Goal: Information Seeking & Learning: Find specific fact

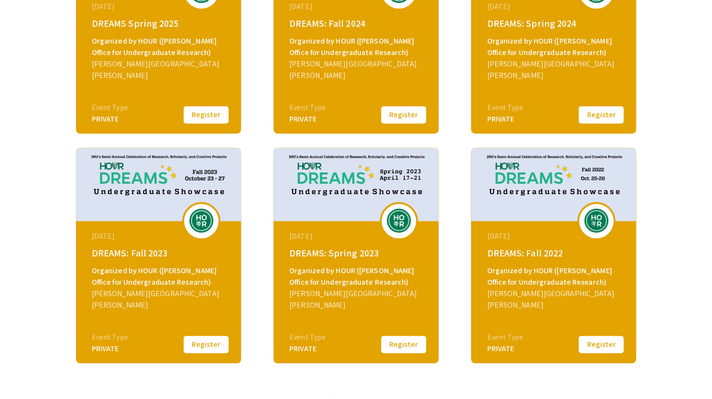
scroll to position [341, 0]
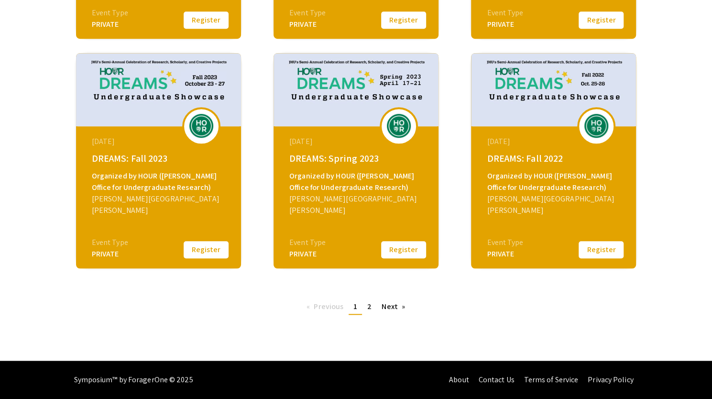
click at [328, 159] on div "DREAMS: Spring 2023" at bounding box center [357, 158] width 136 height 14
click at [403, 117] on img at bounding box center [399, 126] width 29 height 24
click at [339, 88] on img at bounding box center [356, 89] width 165 height 73
click at [413, 251] on button "Register" at bounding box center [404, 250] width 48 height 20
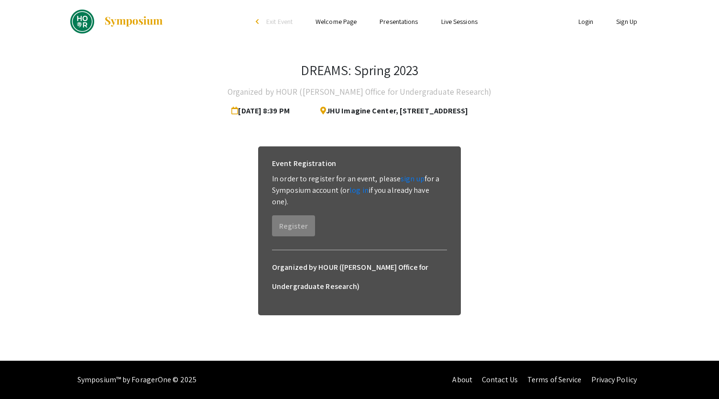
click at [399, 21] on link "Presentations" at bounding box center [399, 21] width 38 height 9
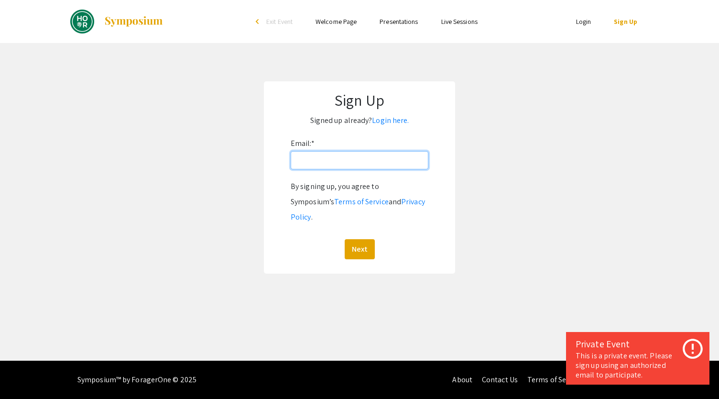
click at [343, 162] on input "Email: *" at bounding box center [360, 160] width 138 height 18
type input "[EMAIL_ADDRESS][DOMAIN_NAME]"
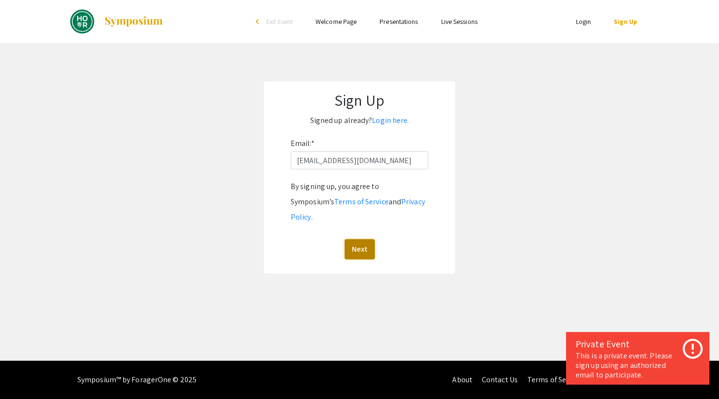
click at [356, 239] on button "Next" at bounding box center [360, 249] width 30 height 20
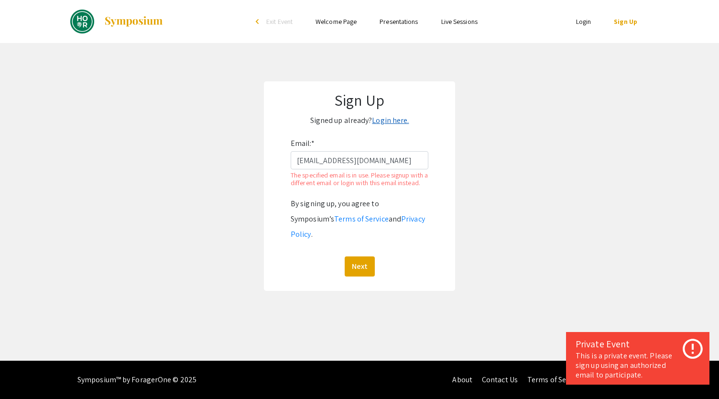
click at [388, 119] on link "Login here." at bounding box center [390, 120] width 37 height 10
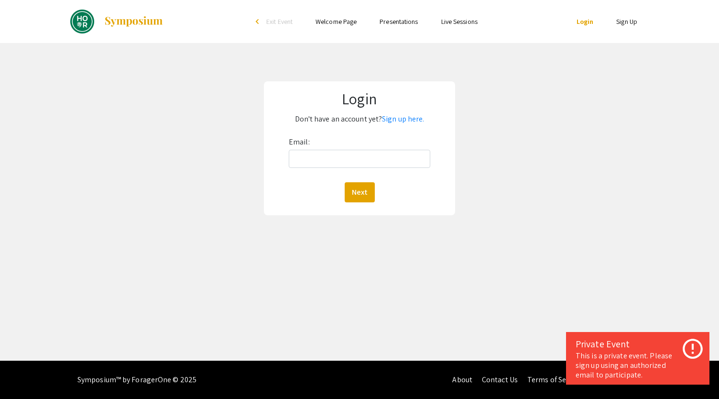
click at [333, 148] on div "Email: Next" at bounding box center [360, 168] width 142 height 68
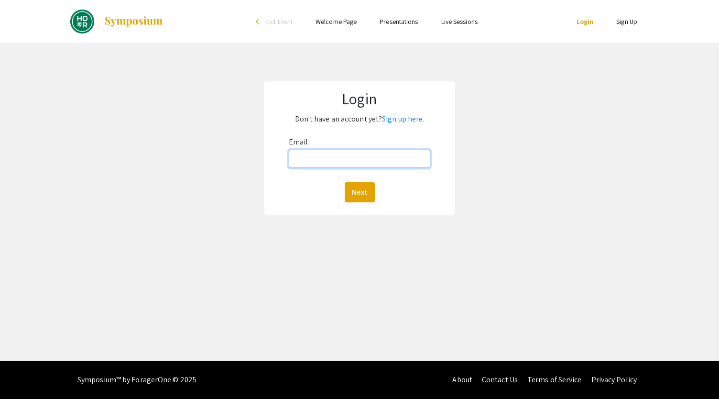
click at [319, 164] on input "Email:" at bounding box center [360, 159] width 142 height 18
click at [317, 159] on input "Email:" at bounding box center [360, 159] width 142 height 18
type input "[EMAIL_ADDRESS][DOMAIN_NAME]"
click at [345, 182] on button "Next" at bounding box center [360, 192] width 30 height 20
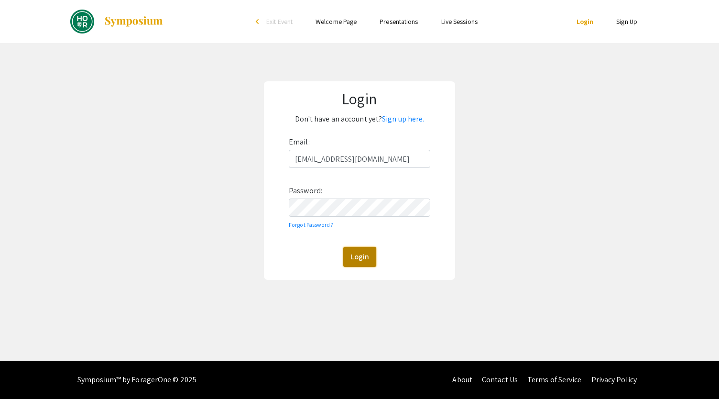
click at [357, 257] on button "Login" at bounding box center [359, 257] width 33 height 20
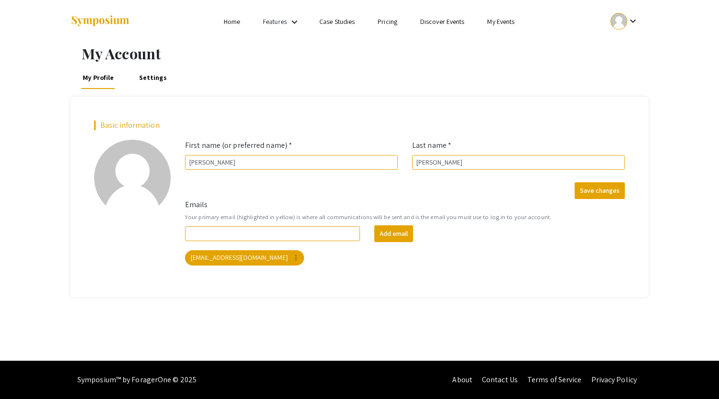
click at [495, 22] on link "My Events" at bounding box center [500, 21] width 27 height 9
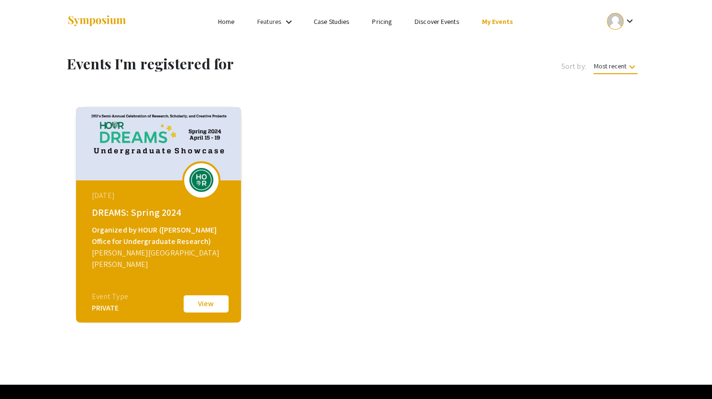
click at [109, 304] on div "PRIVATE" at bounding box center [110, 307] width 36 height 11
click at [205, 303] on button "View" at bounding box center [206, 304] width 48 height 20
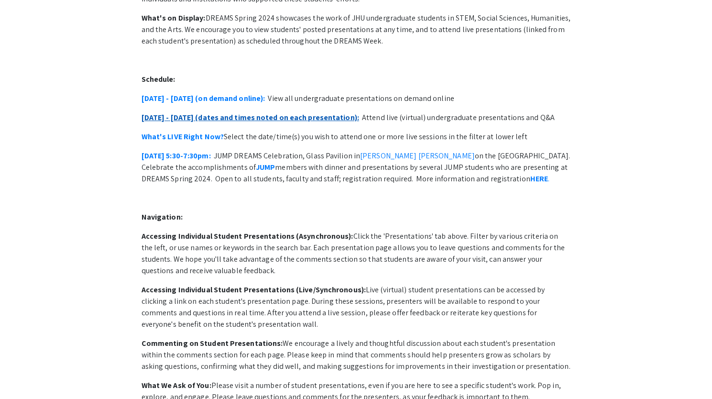
scroll to position [132, 0]
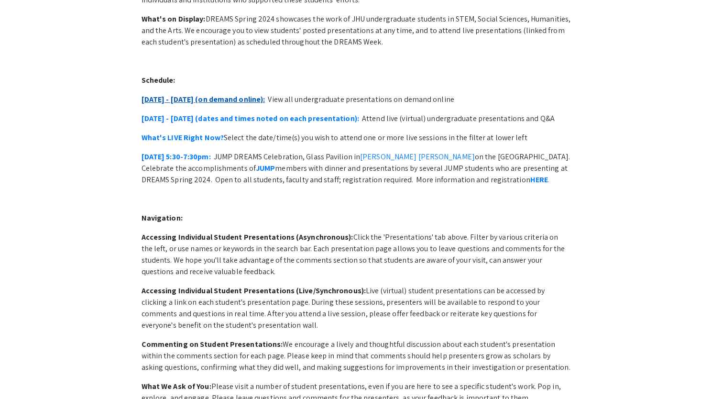
click at [228, 94] on link "[DATE] - [DATE] (on demand online):" at bounding box center [204, 99] width 124 height 10
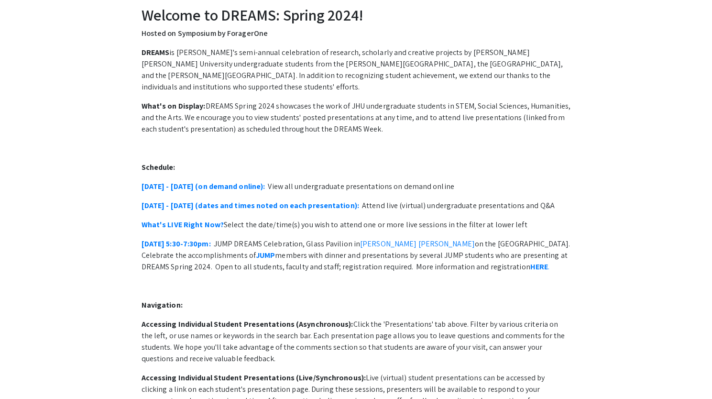
scroll to position [45, 0]
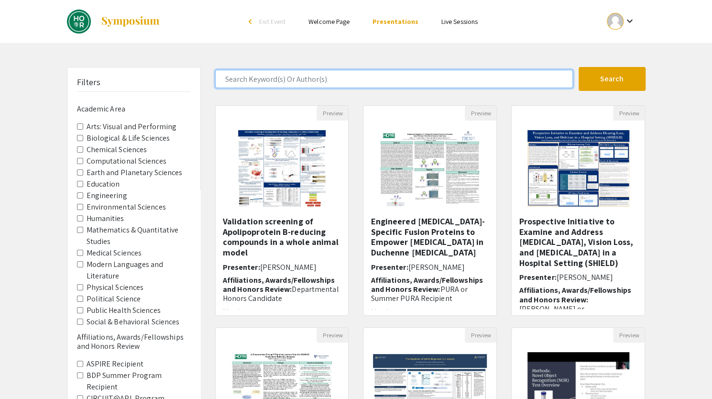
click at [274, 78] on input "Search Keyword(s) Or Author(s)" at bounding box center [394, 79] width 358 height 18
type input "milun"
click at [579, 67] on button "Search" at bounding box center [612, 79] width 67 height 24
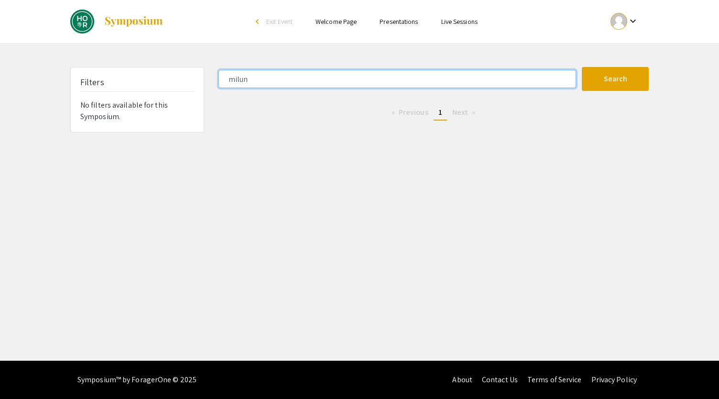
click at [310, 77] on input "milun" at bounding box center [398, 79] width 358 height 18
type input "jain"
click at [582, 67] on button "Search" at bounding box center [615, 79] width 67 height 24
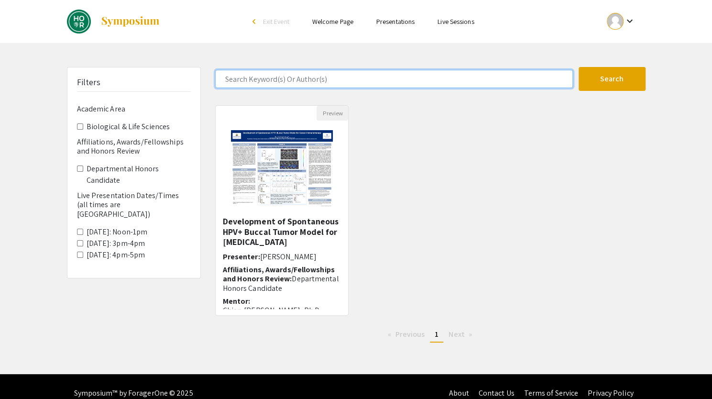
type input "a"
type input "chaudhry"
click at [579, 67] on button "Search" at bounding box center [612, 79] width 67 height 24
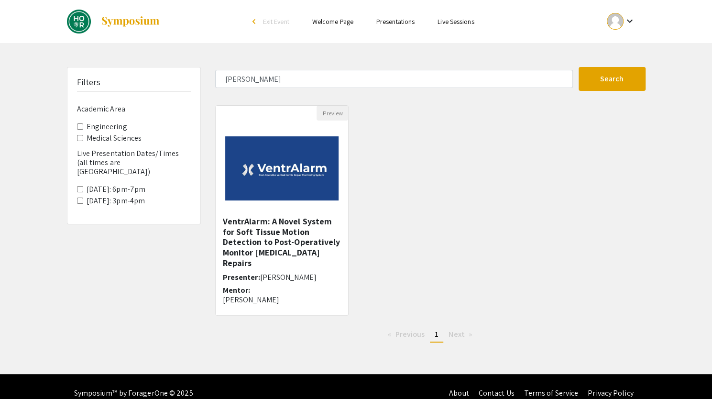
click at [267, 66] on div "Skip navigation arrow_back_ios Exit Event Welcome Page Presentations Live Sessi…" at bounding box center [356, 187] width 712 height 374
